Goal: Task Accomplishment & Management: Use online tool/utility

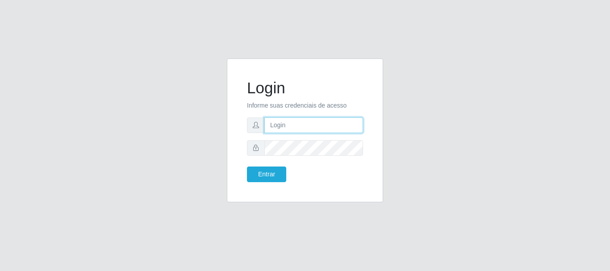
click at [283, 125] on input "text" at bounding box center [313, 125] width 99 height 16
type input "[EMAIL_ADDRESS][DOMAIN_NAME]"
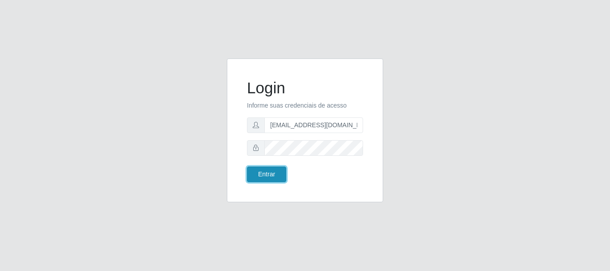
click at [278, 179] on button "Entrar" at bounding box center [266, 175] width 39 height 16
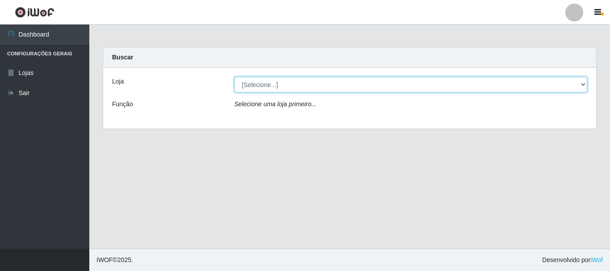
click at [583, 83] on select "[Selecione...] Queiroz Atacadão - [GEOGRAPHIC_DATA]" at bounding box center [410, 85] width 353 height 16
select select "464"
click at [234, 77] on select "[Selecione...] Queiroz Atacadão - [GEOGRAPHIC_DATA]" at bounding box center [410, 85] width 353 height 16
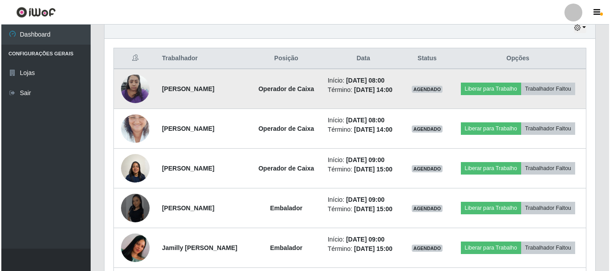
scroll to position [313, 0]
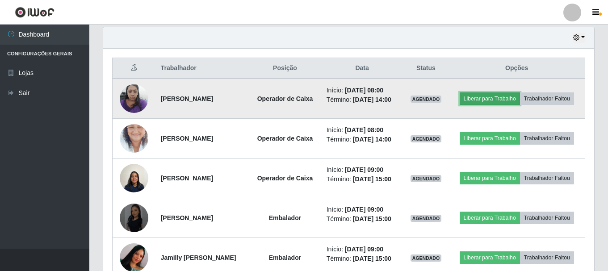
click at [520, 93] on button "Liberar para Trabalho" at bounding box center [489, 98] width 60 height 13
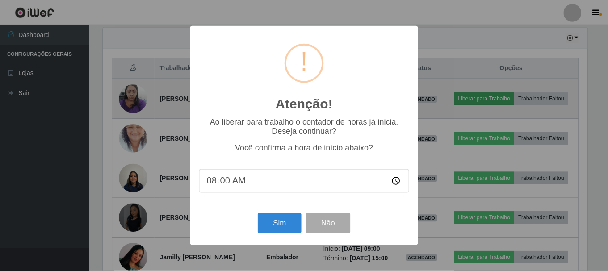
scroll to position [185, 486]
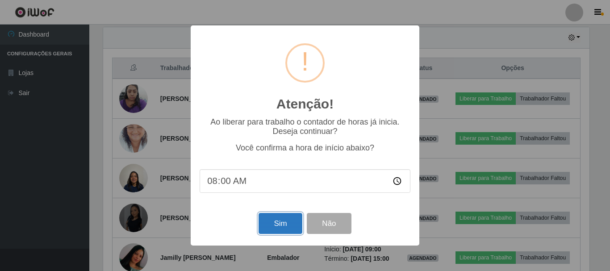
click at [285, 229] on button "Sim" at bounding box center [280, 223] width 43 height 21
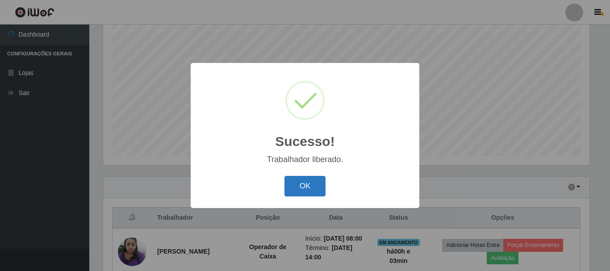
click at [308, 189] on button "OK" at bounding box center [305, 186] width 42 height 21
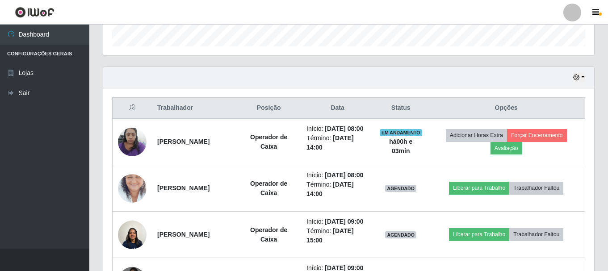
scroll to position [297, 0]
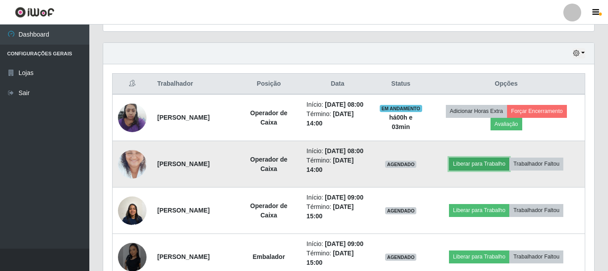
click at [474, 170] on button "Liberar para Trabalho" at bounding box center [479, 164] width 60 height 13
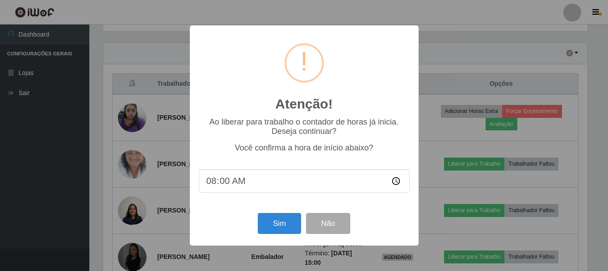
scroll to position [185, 486]
click at [288, 223] on button "Sim" at bounding box center [280, 223] width 43 height 21
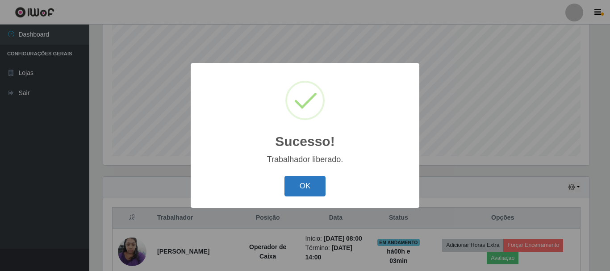
click at [304, 188] on button "OK" at bounding box center [305, 186] width 42 height 21
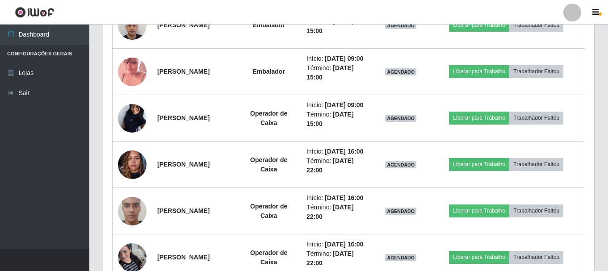
scroll to position [643, 0]
